Goal: Find specific page/section: Find specific page/section

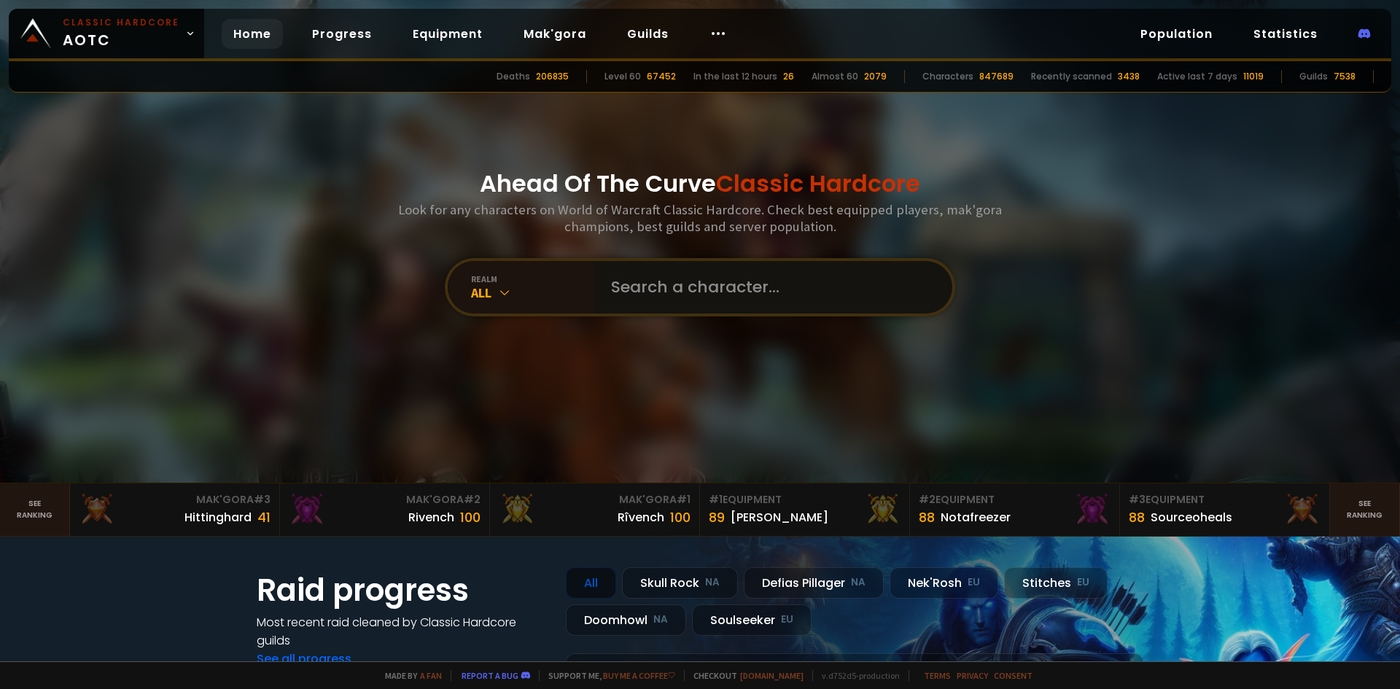
click at [668, 268] on input "text" at bounding box center [768, 287] width 332 height 52
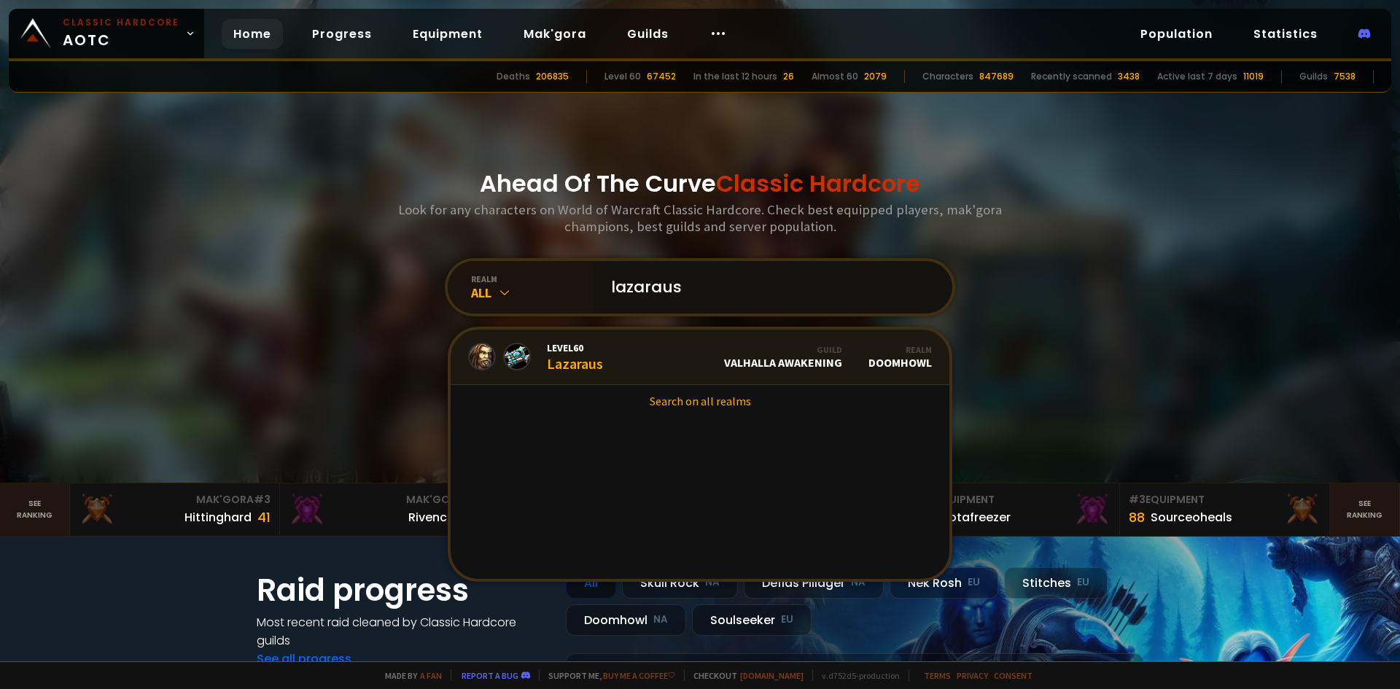
type input "lazaraus"
click at [623, 356] on link "Level 60 Lazaraus Guild Valhalla Awakening Realm Doomhowl" at bounding box center [700, 356] width 499 height 55
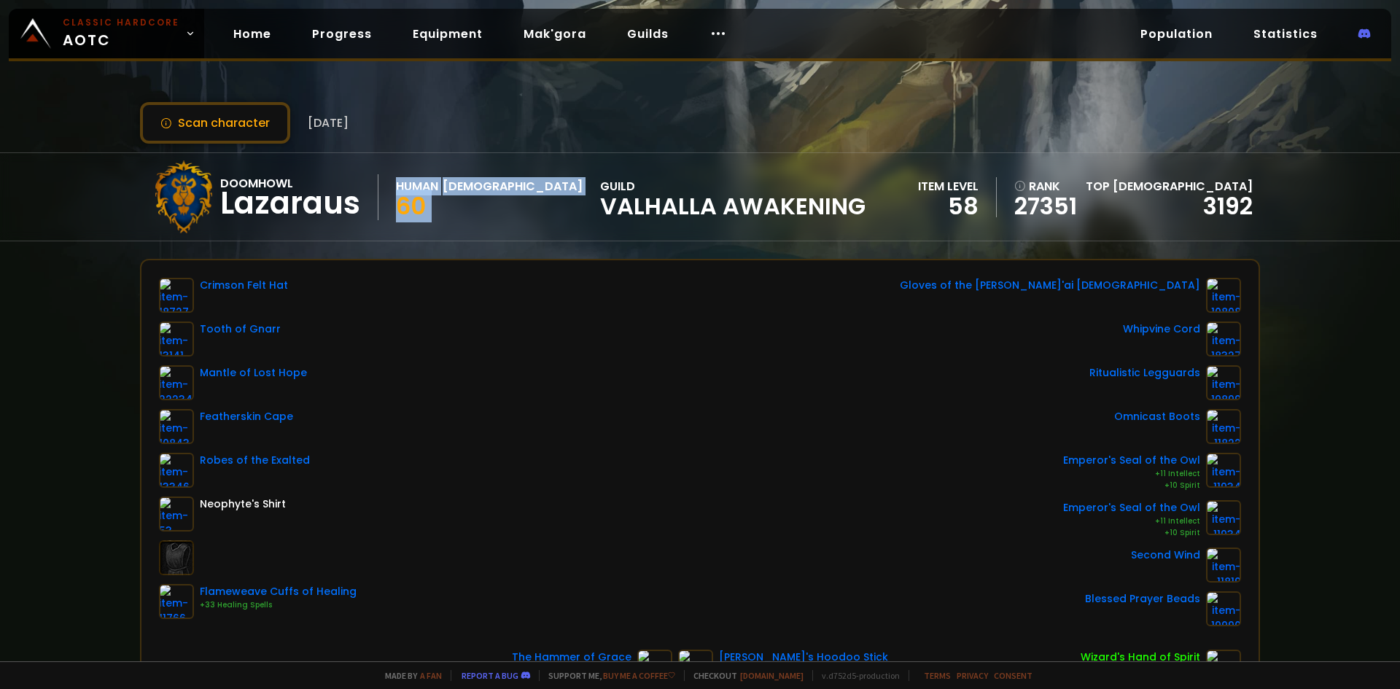
drag, startPoint x: 391, startPoint y: 180, endPoint x: 572, endPoint y: 198, distance: 182.4
click at [498, 187] on div "Doomhowl Lazaraus Human Priest 60 guild Valhalla Awakening" at bounding box center [506, 196] width 718 height 73
click at [653, 214] on span "Valhalla Awakening" at bounding box center [732, 206] width 265 height 22
